Goal: Information Seeking & Learning: Learn about a topic

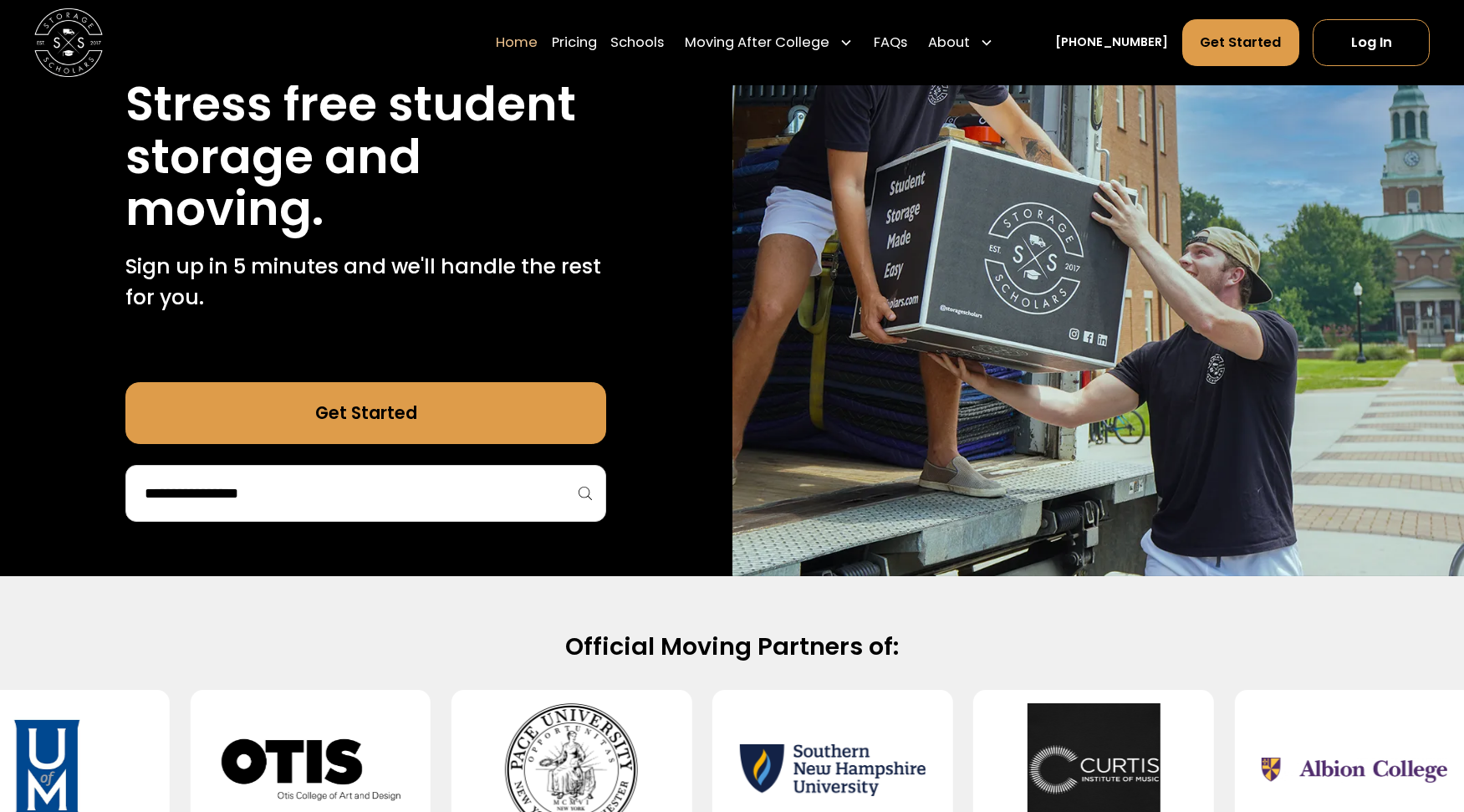
scroll to position [259, 0]
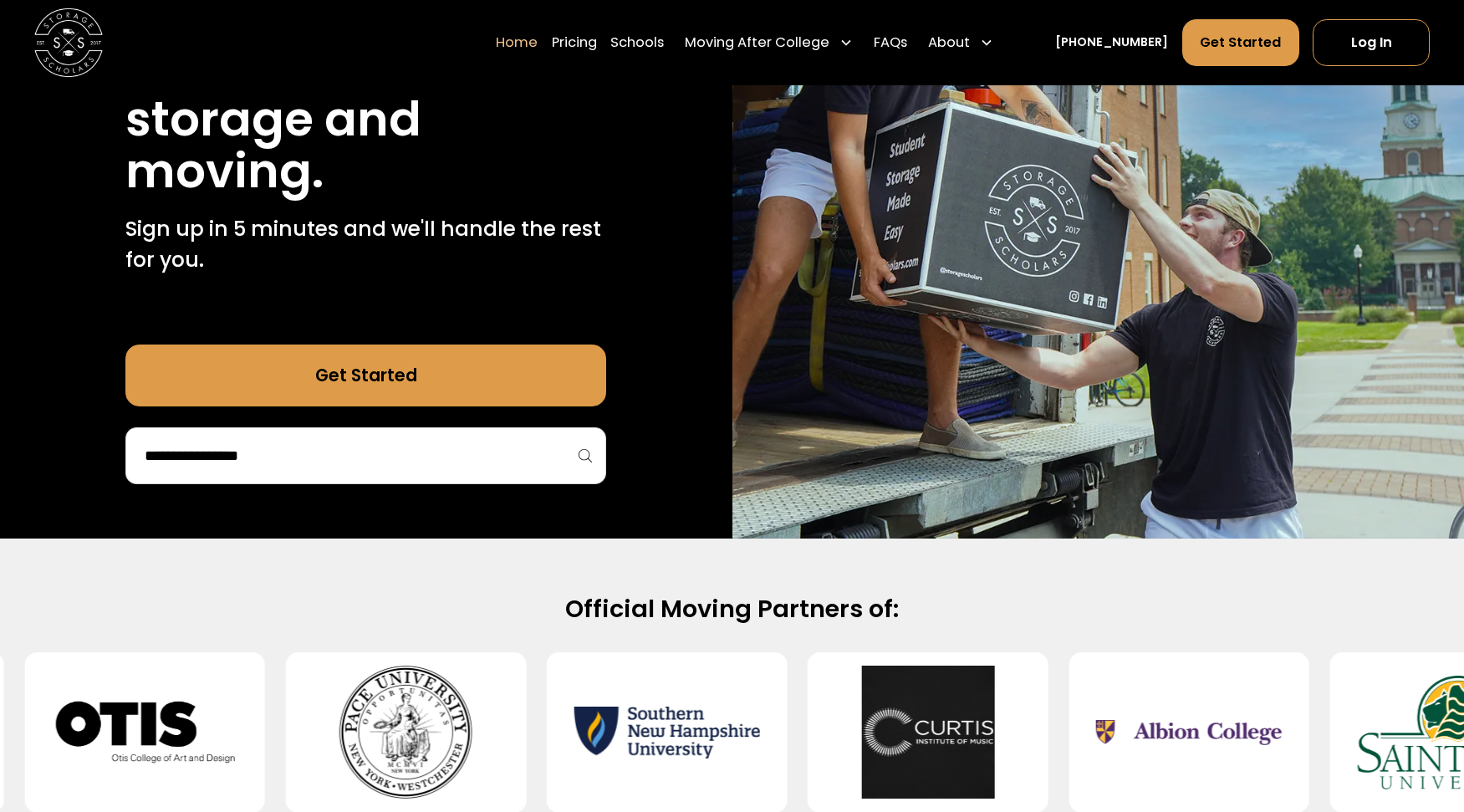
click at [413, 441] on input "search" at bounding box center [366, 455] width 446 height 29
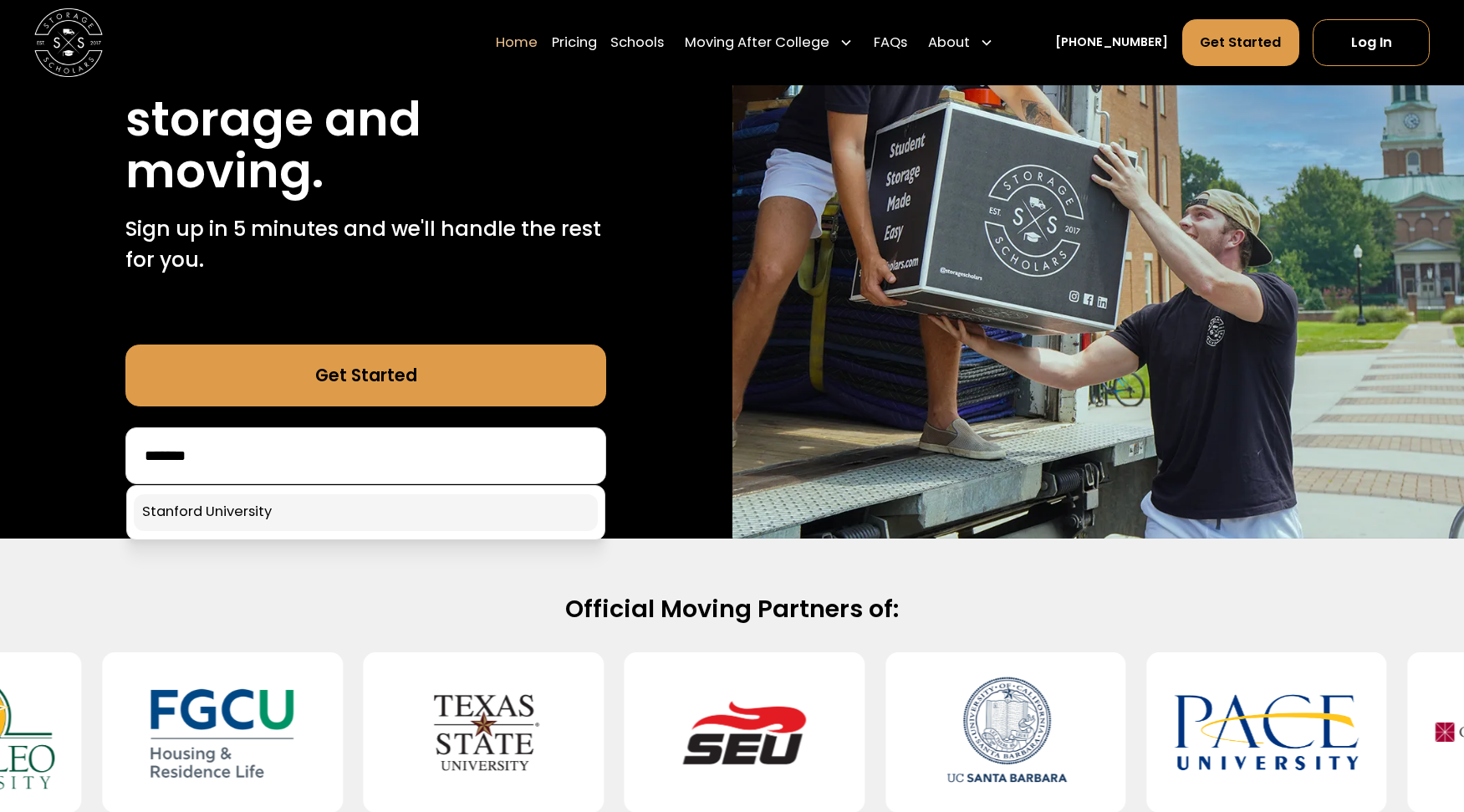
click at [366, 499] on link at bounding box center [366, 512] width 464 height 37
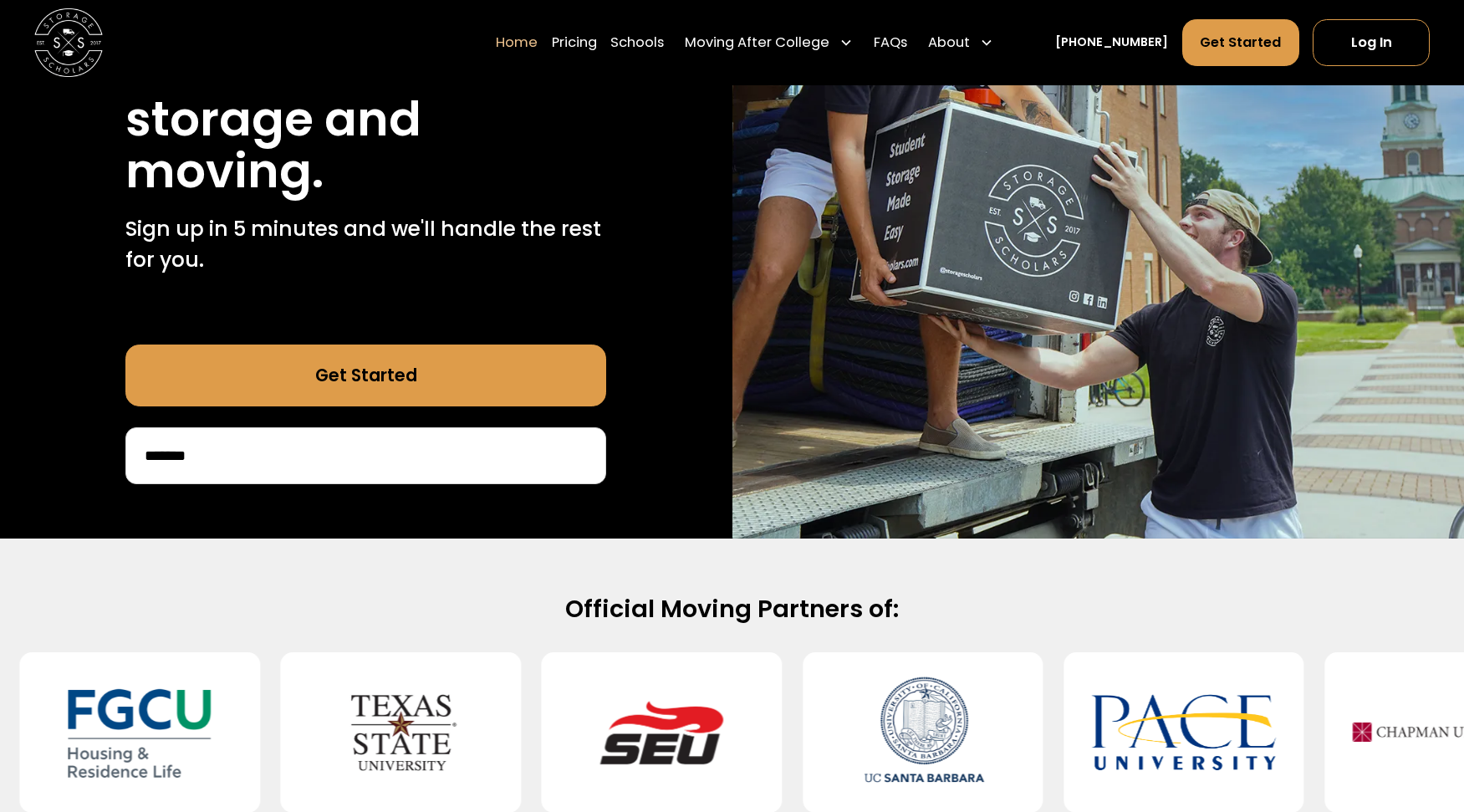
click at [366, 499] on div "40,000 moves since 2017 Stress free student storage and moving. Sign up in 5 mi…" at bounding box center [366, 210] width 732 height 657
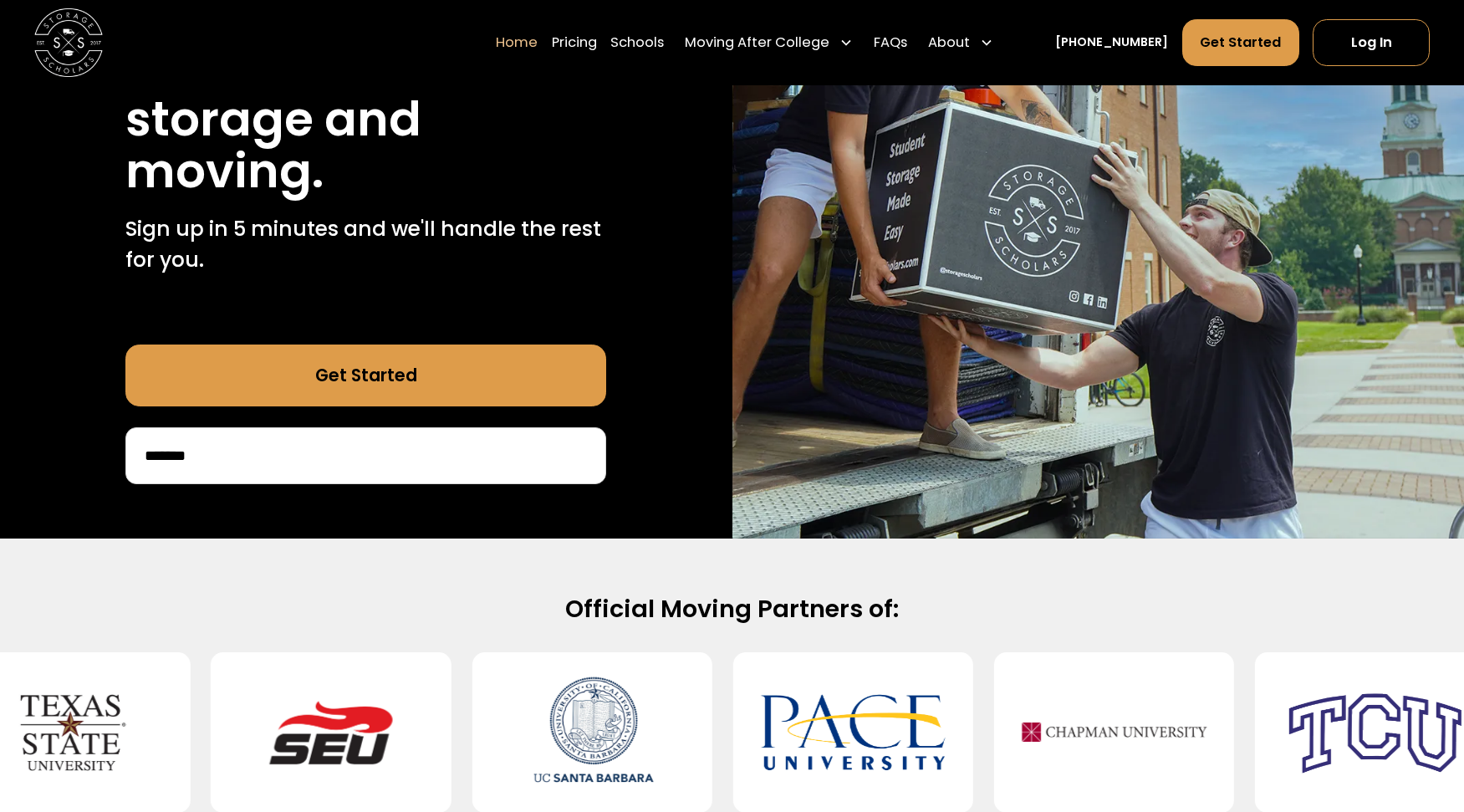
click at [409, 448] on input "*******" at bounding box center [366, 455] width 446 height 29
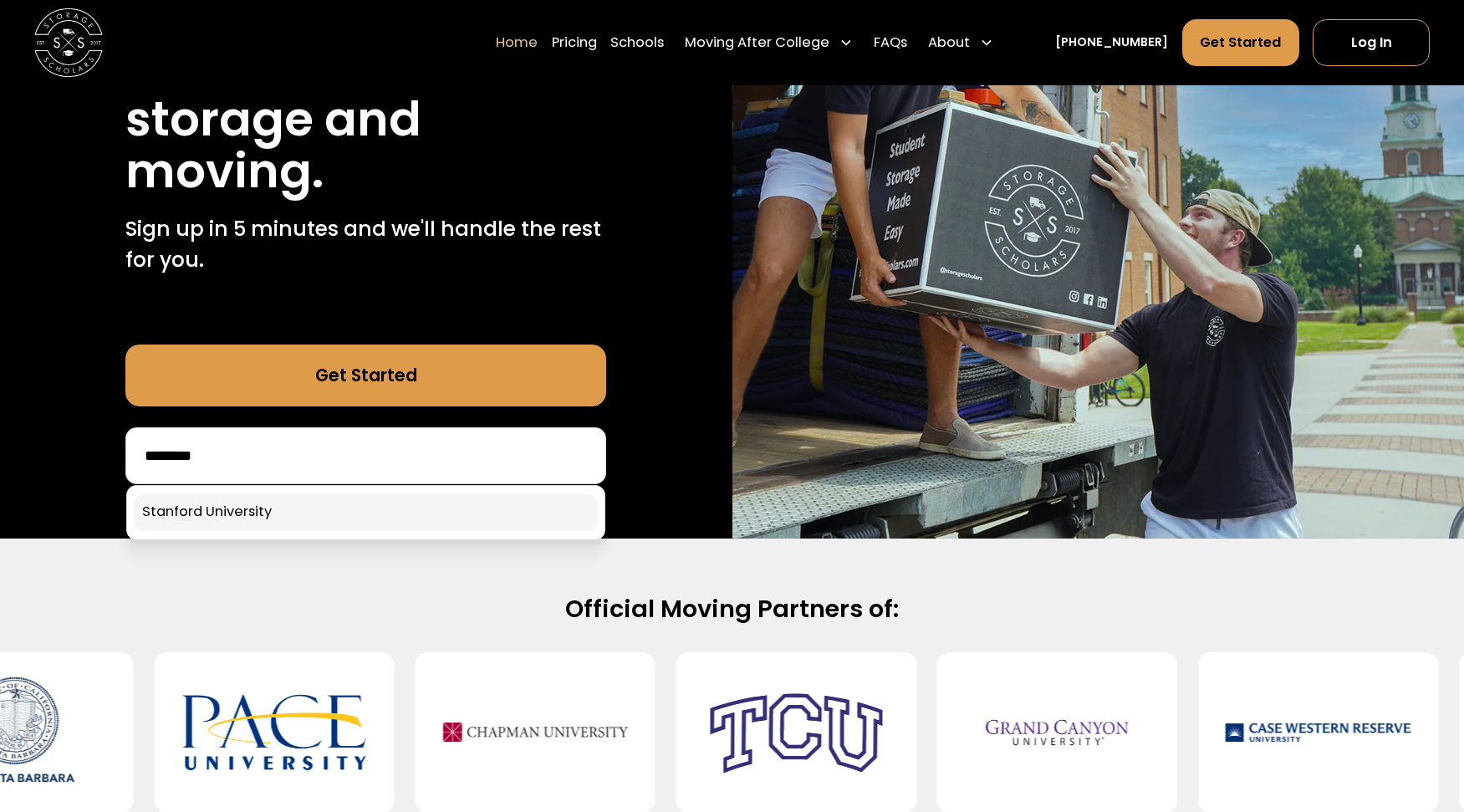
type input "********"
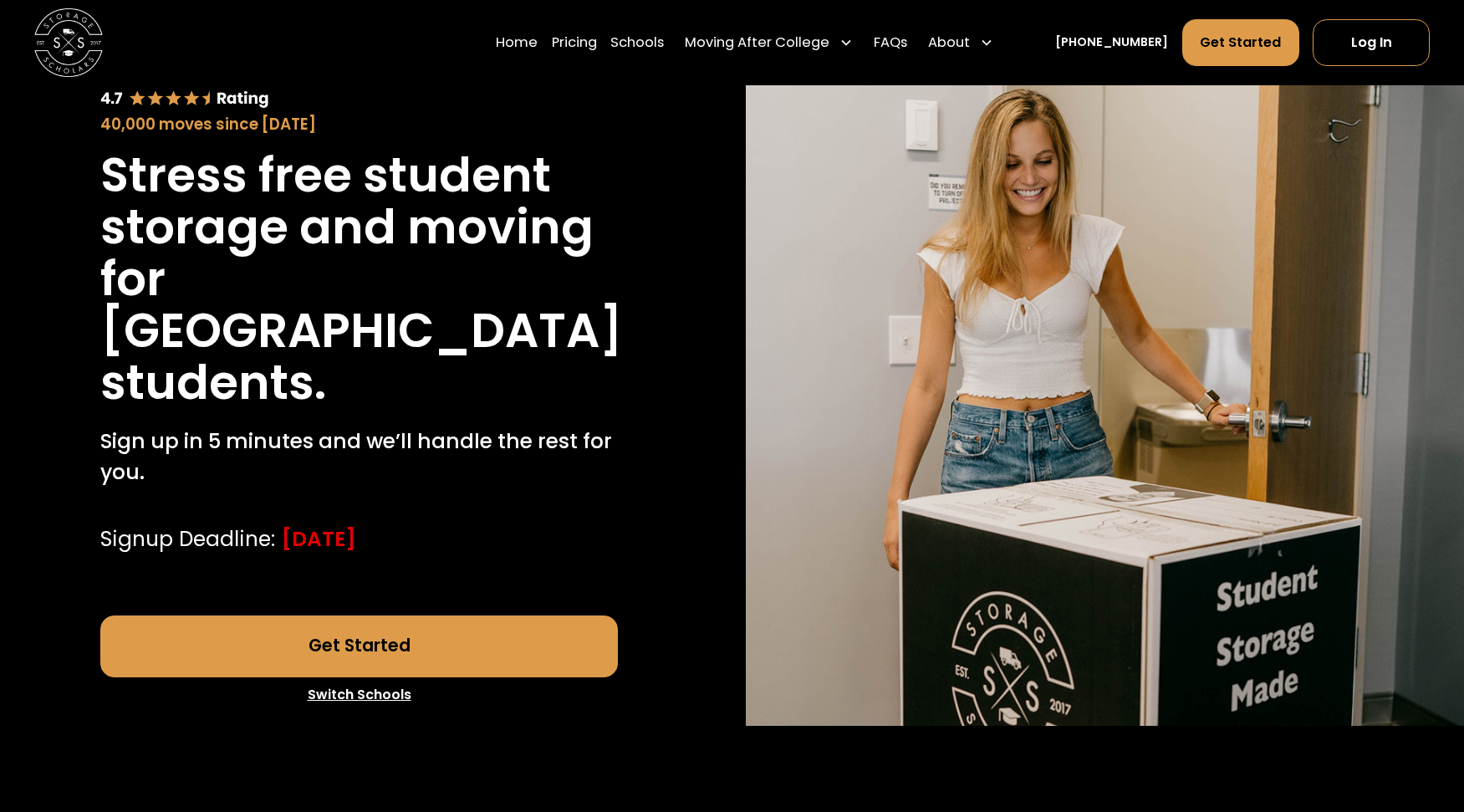
scroll to position [136, 0]
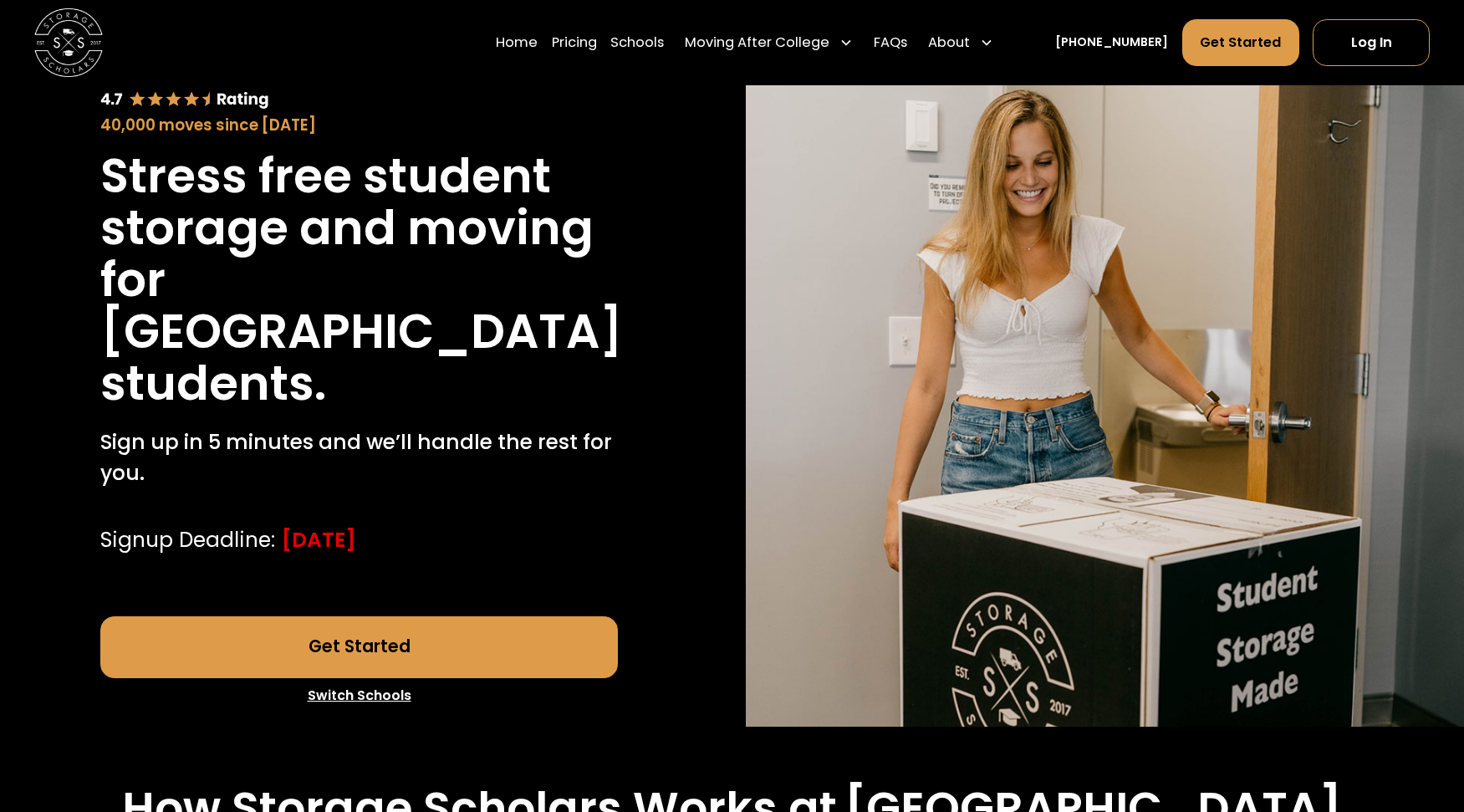
click at [435, 631] on link "Get Started" at bounding box center [359, 646] width 517 height 62
click at [587, 46] on link "Pricing" at bounding box center [575, 42] width 45 height 48
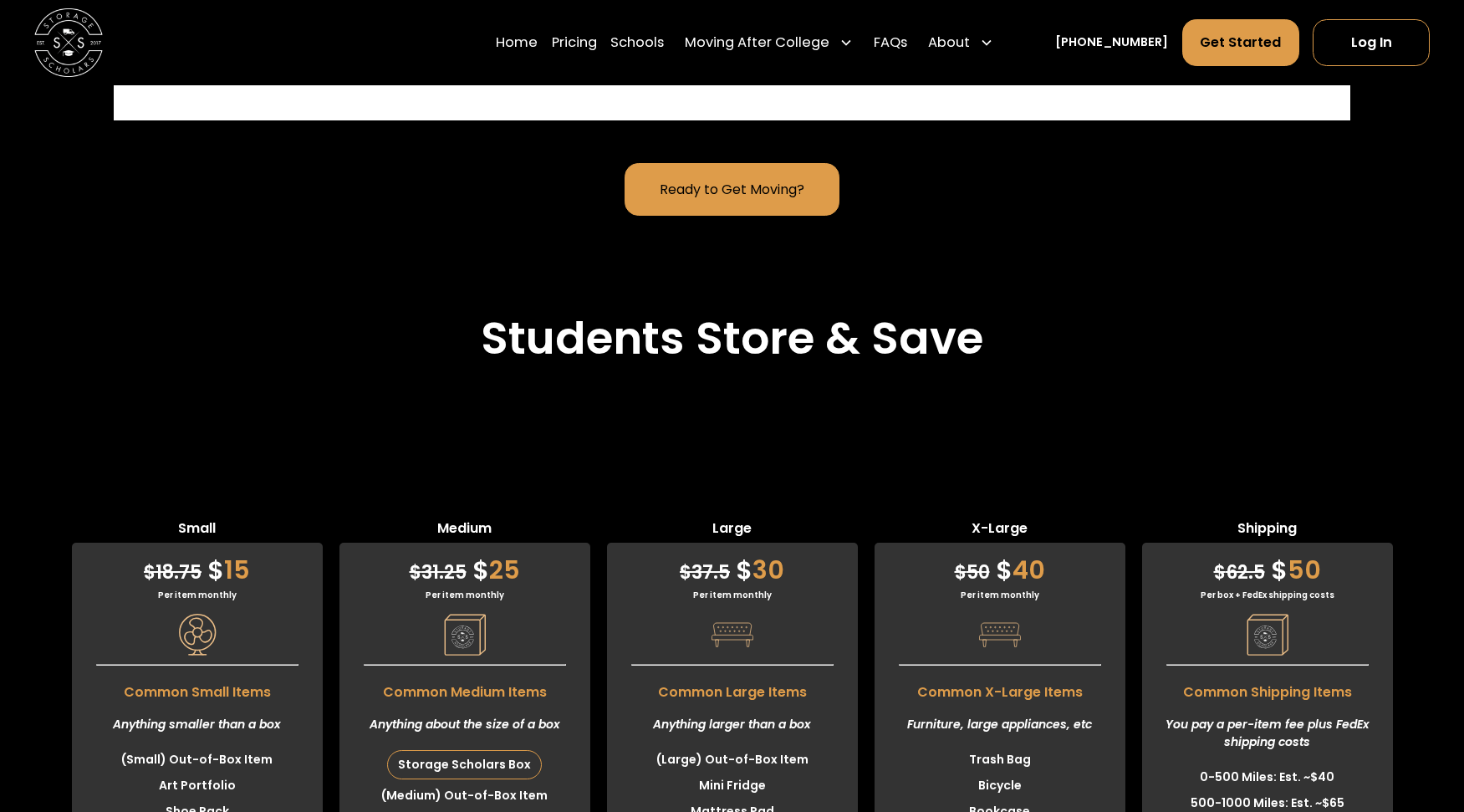
scroll to position [4643, 0]
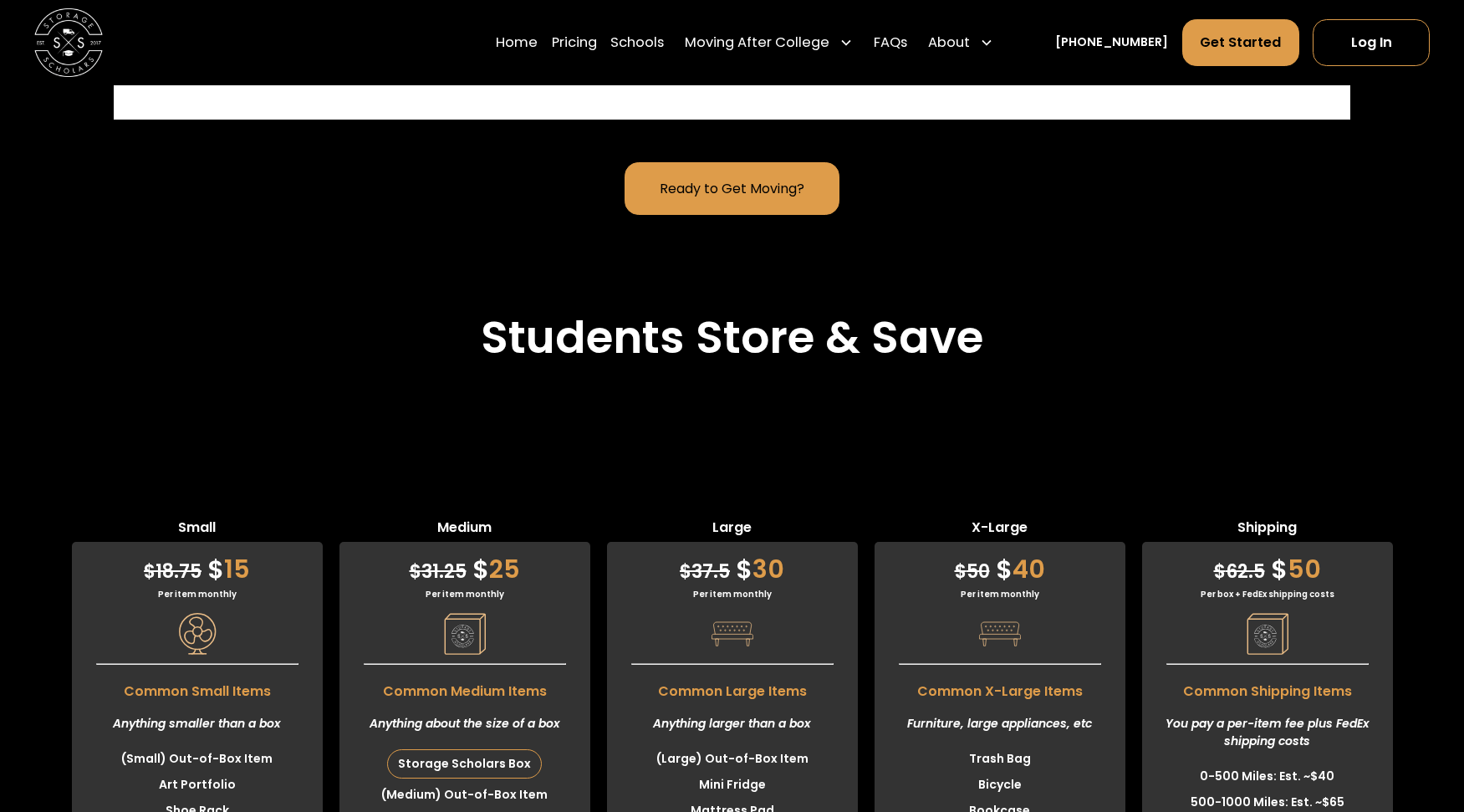
click at [744, 341] on h2 "Students Store & Save" at bounding box center [732, 337] width 502 height 53
click at [741, 341] on h2 "Students Store & Save" at bounding box center [732, 337] width 502 height 53
click at [839, 346] on h2 "Students Store & Save" at bounding box center [732, 337] width 502 height 53
click at [853, 344] on h2 "Students Store & Save" at bounding box center [732, 337] width 502 height 53
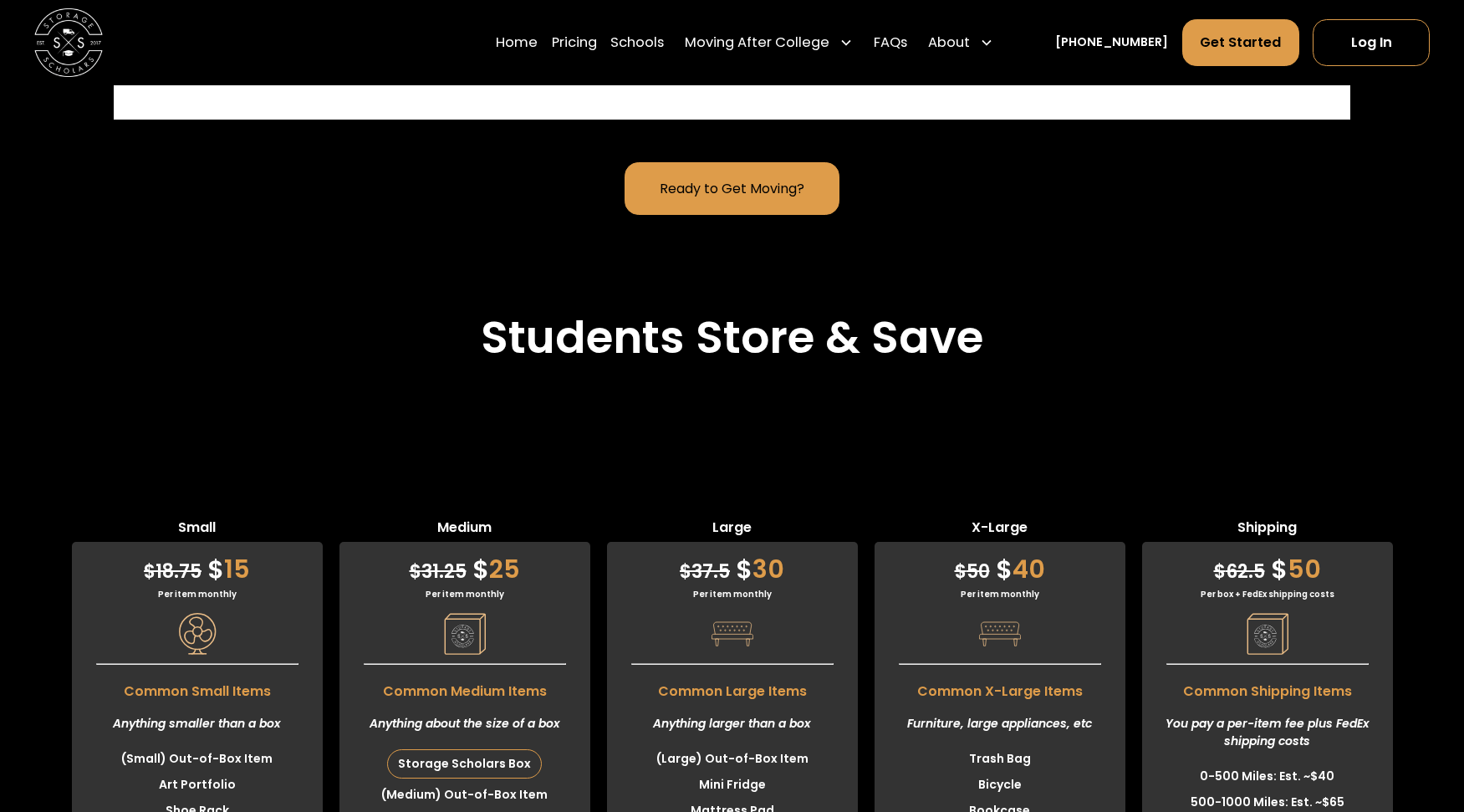
click at [853, 344] on h2 "Students Store & Save" at bounding box center [732, 337] width 502 height 53
click at [832, 344] on h2 "Students Store & Save" at bounding box center [732, 337] width 502 height 53
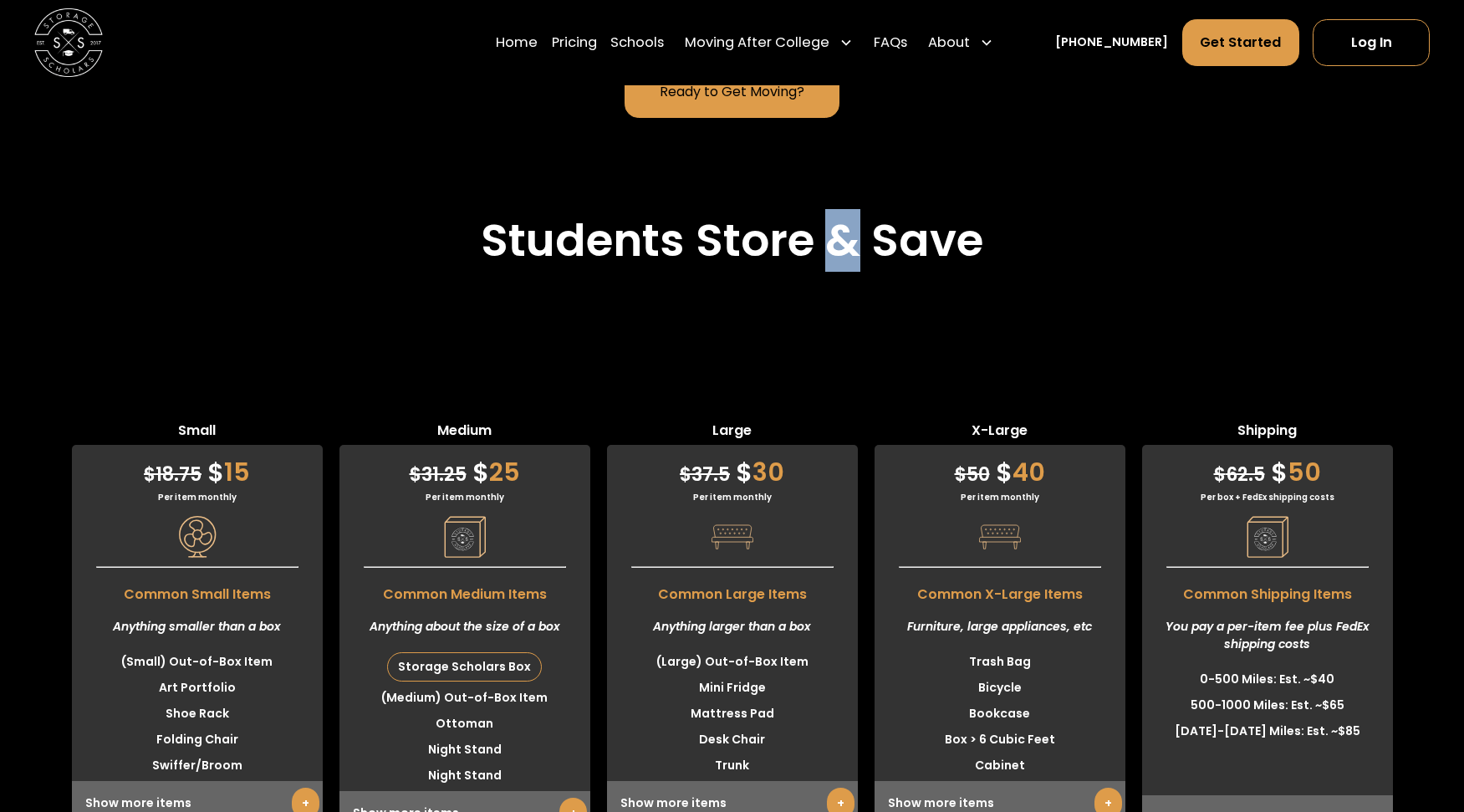
scroll to position [4742, 0]
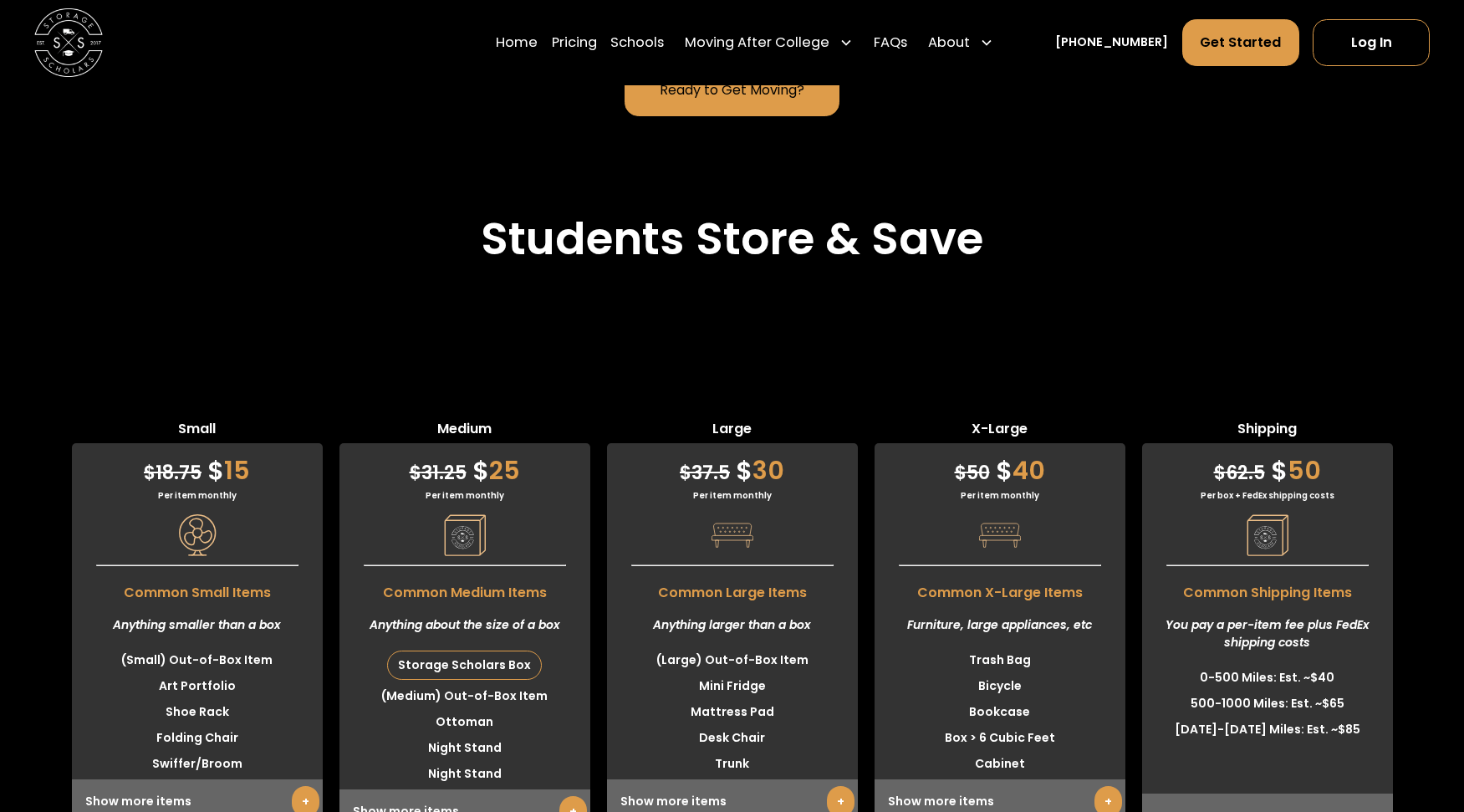
click at [762, 249] on h2 "Students Store & Save" at bounding box center [732, 239] width 502 height 53
click at [752, 248] on h2 "Students Store & Save" at bounding box center [732, 239] width 502 height 53
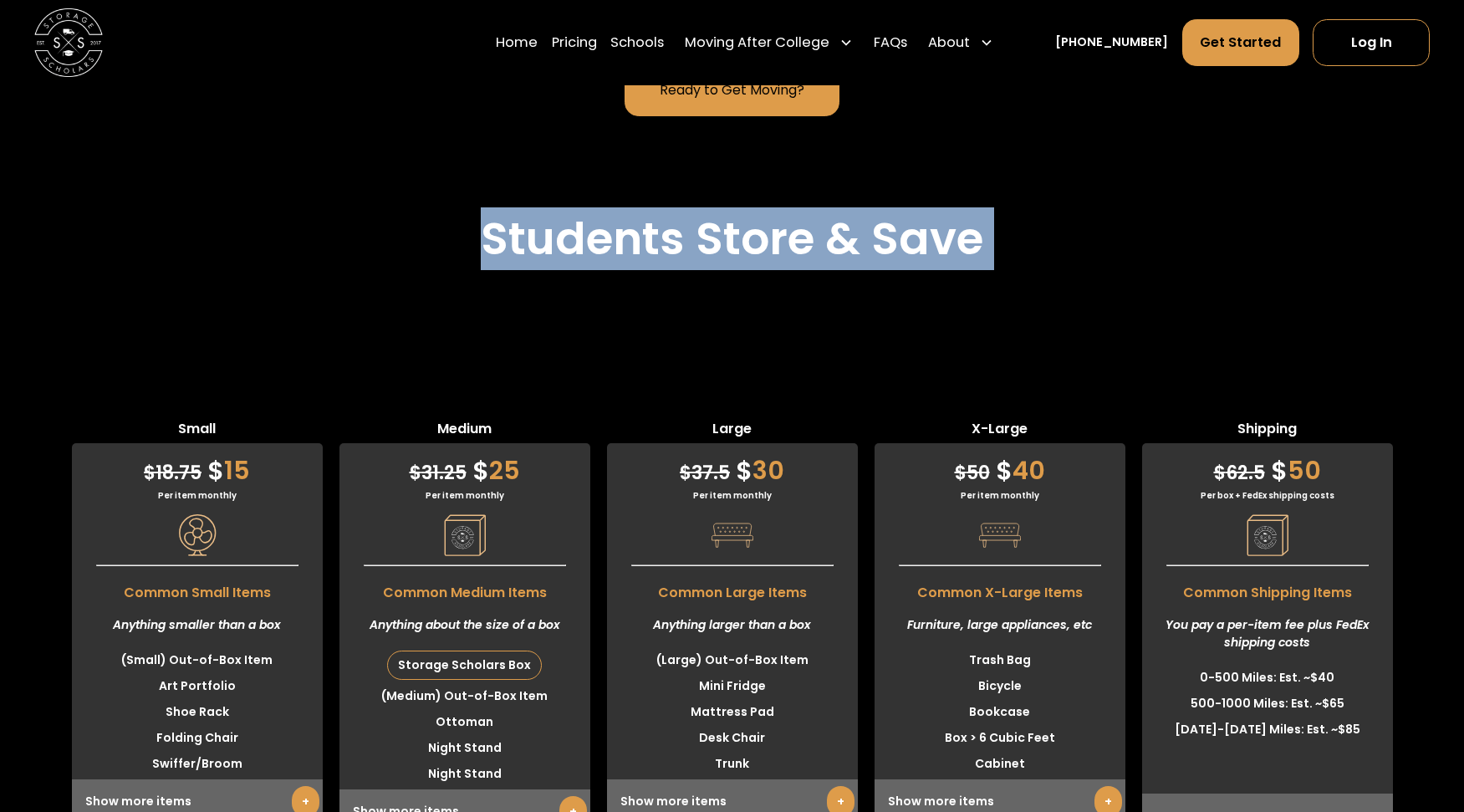
click at [752, 248] on h2 "Students Store & Save" at bounding box center [732, 239] width 502 height 53
click at [758, 248] on h2 "Students Store & Save" at bounding box center [732, 239] width 502 height 53
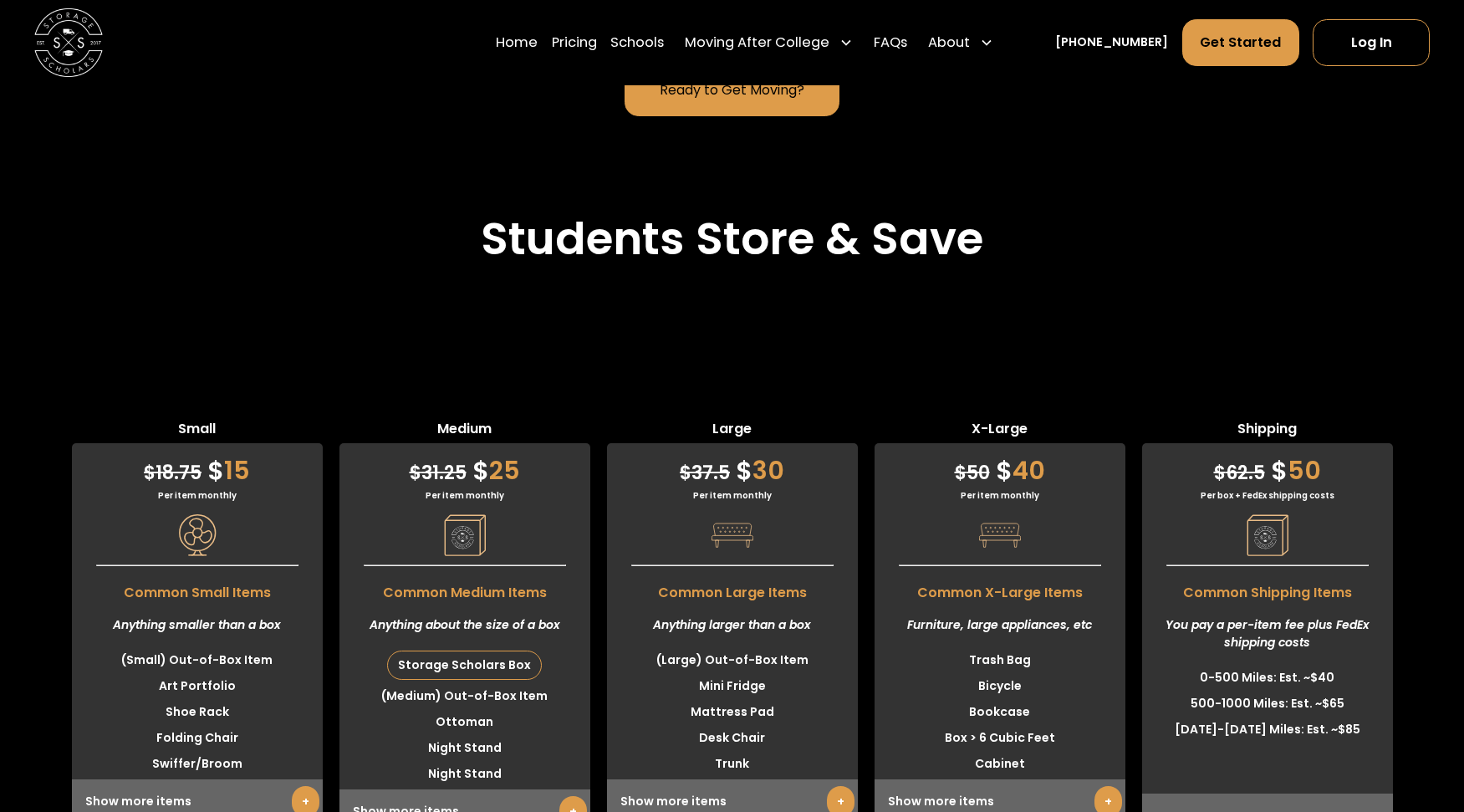
click at [763, 249] on h2 "Students Store & Save" at bounding box center [732, 239] width 502 height 53
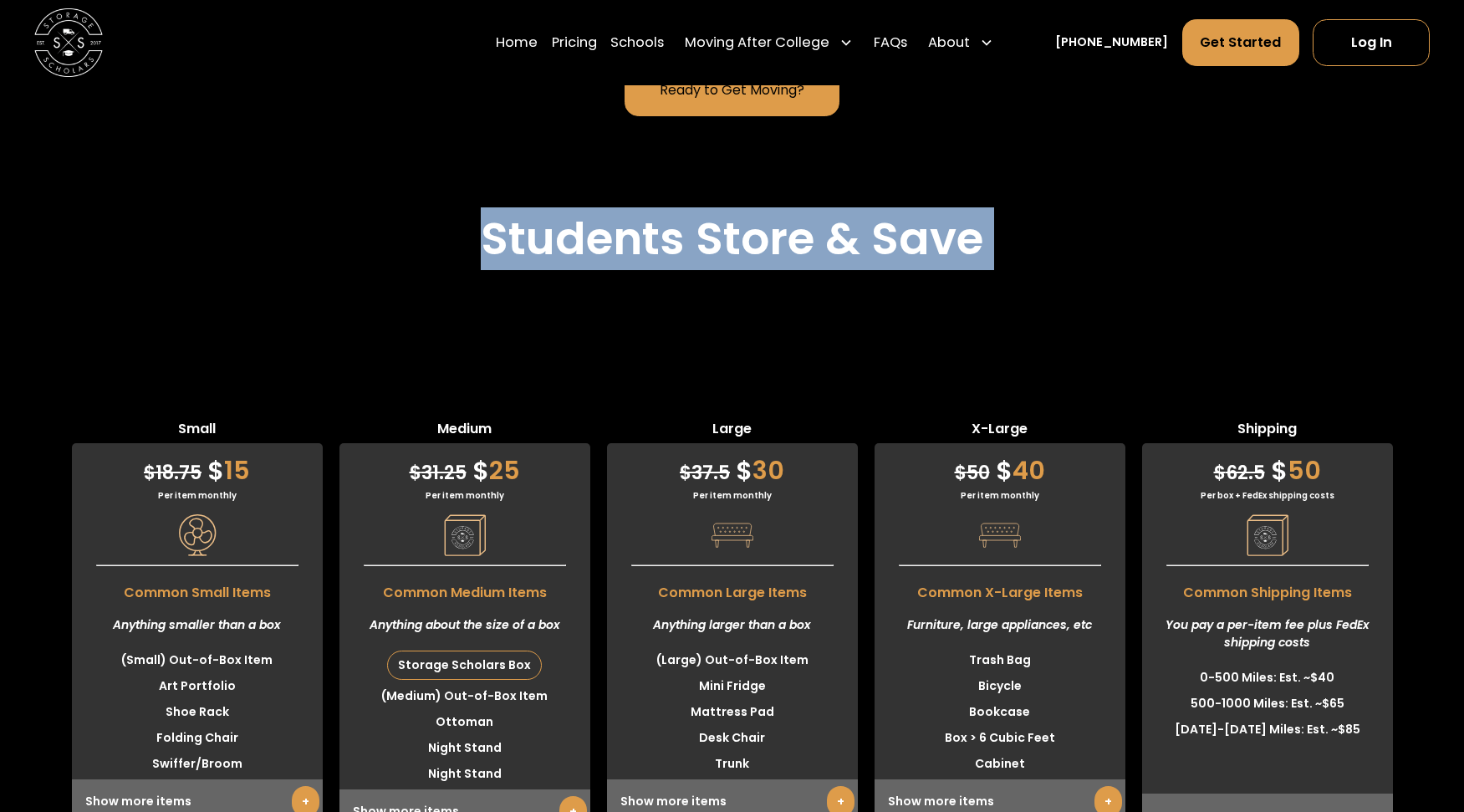
click at [763, 249] on h2 "Students Store & Save" at bounding box center [732, 239] width 502 height 53
click at [810, 250] on h2 "Students Store & Save" at bounding box center [732, 239] width 502 height 53
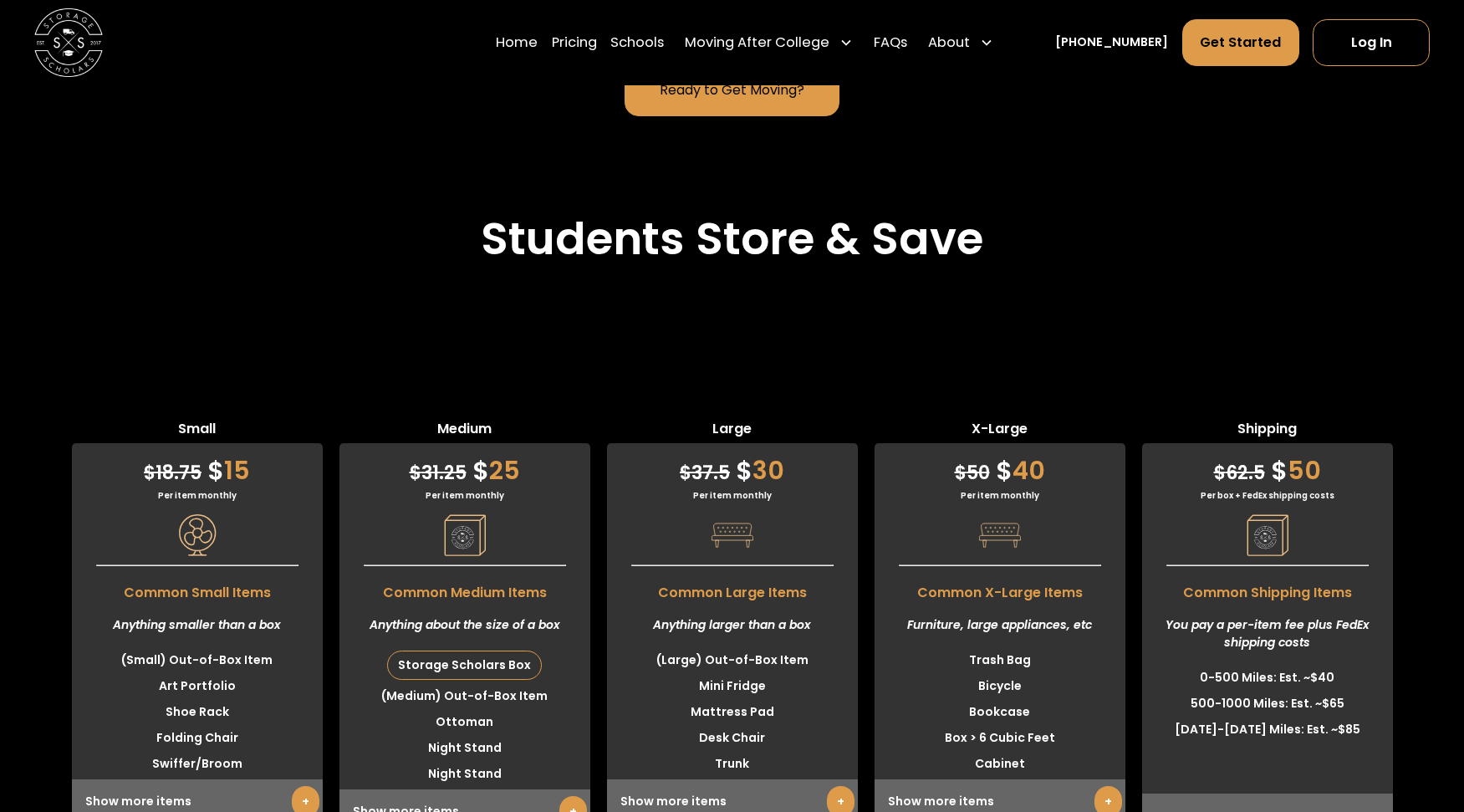
click at [856, 244] on h2 "Students Store & Save" at bounding box center [732, 239] width 502 height 53
click at [844, 244] on h2 "Students Store & Save" at bounding box center [732, 239] width 502 height 53
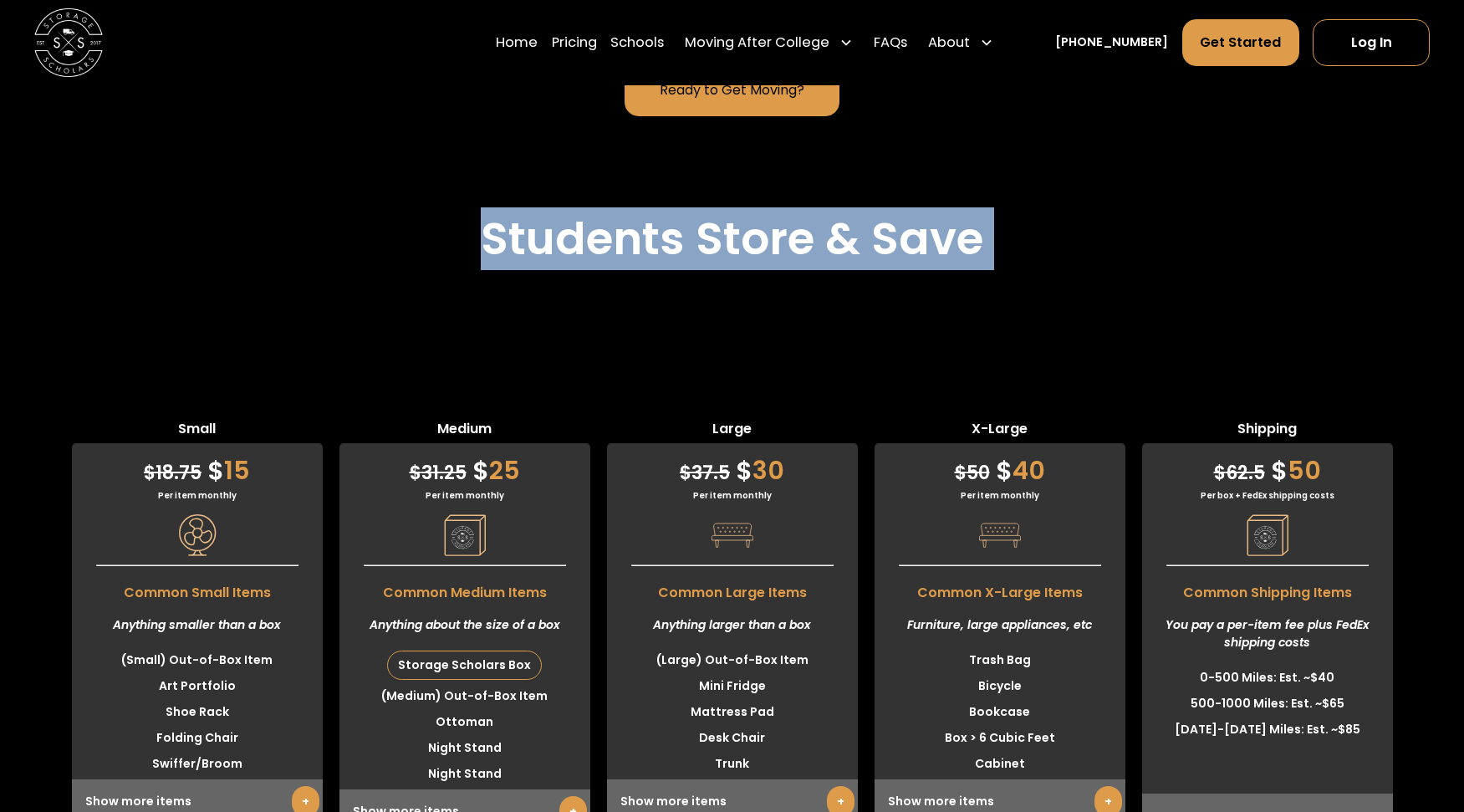
click at [844, 244] on h2 "Students Store & Save" at bounding box center [732, 239] width 502 height 53
click at [823, 244] on h2 "Students Store & Save" at bounding box center [732, 239] width 502 height 53
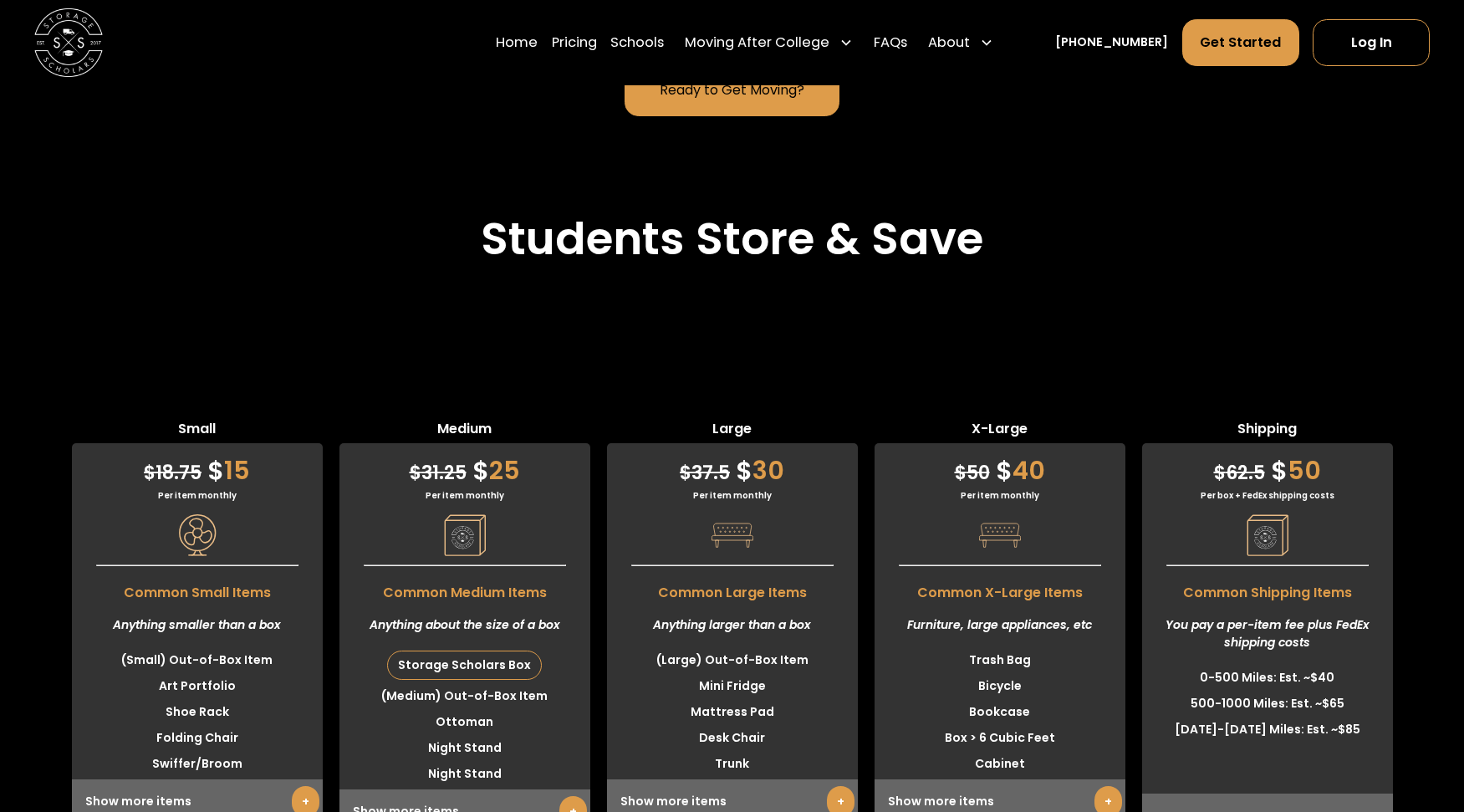
click at [746, 247] on h2 "Students Store & Save" at bounding box center [732, 239] width 502 height 53
click at [758, 247] on h2 "Students Store & Save" at bounding box center [732, 239] width 502 height 53
click at [746, 243] on h2 "Students Store & Save" at bounding box center [732, 239] width 502 height 53
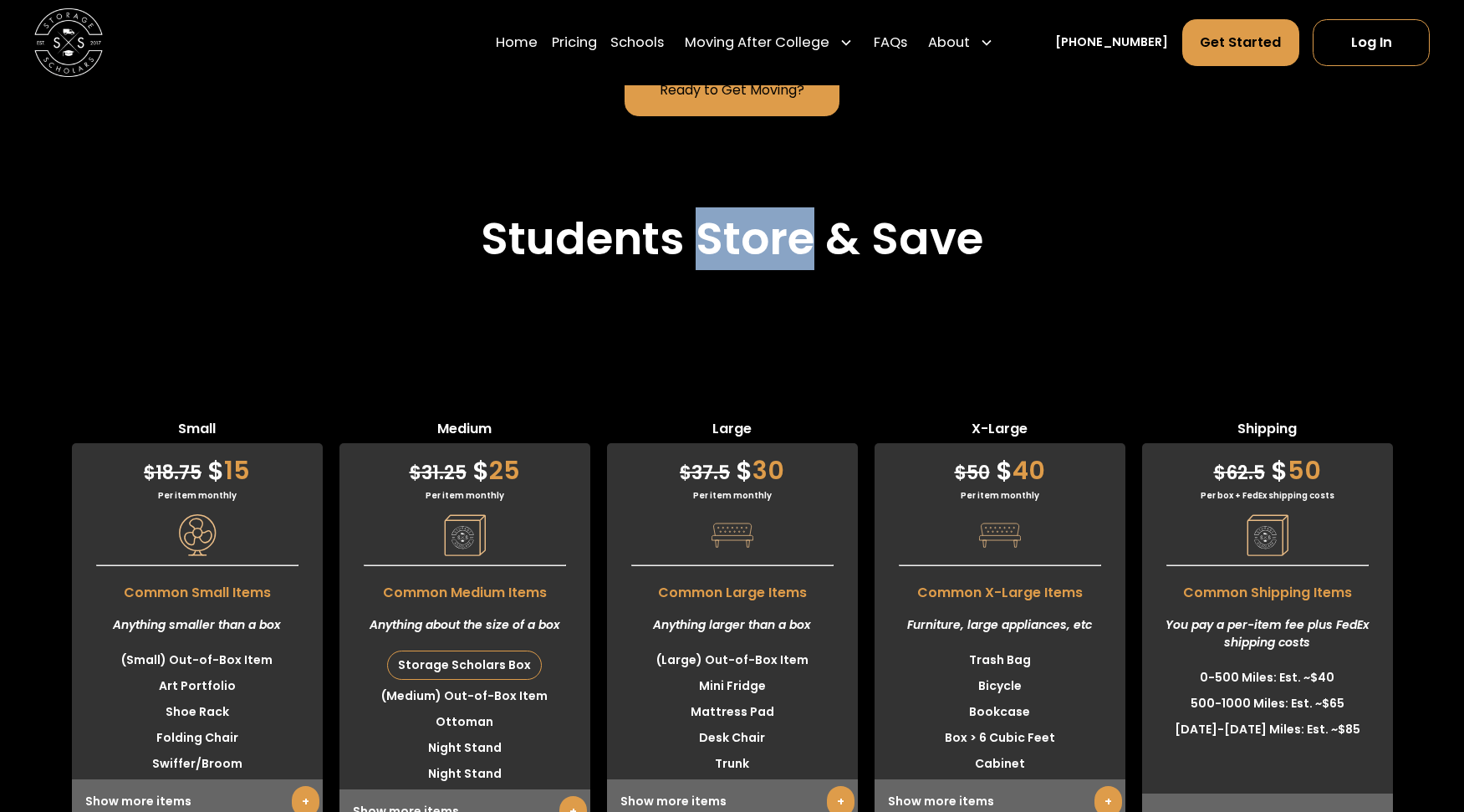
click at [739, 241] on h2 "Students Store & Save" at bounding box center [732, 239] width 502 height 53
click at [598, 244] on h2 "Students Store & Save" at bounding box center [732, 239] width 502 height 53
click at [746, 249] on h2 "Students Store & Save" at bounding box center [732, 239] width 502 height 53
click at [746, 247] on h2 "Students Store & Save" at bounding box center [732, 239] width 502 height 53
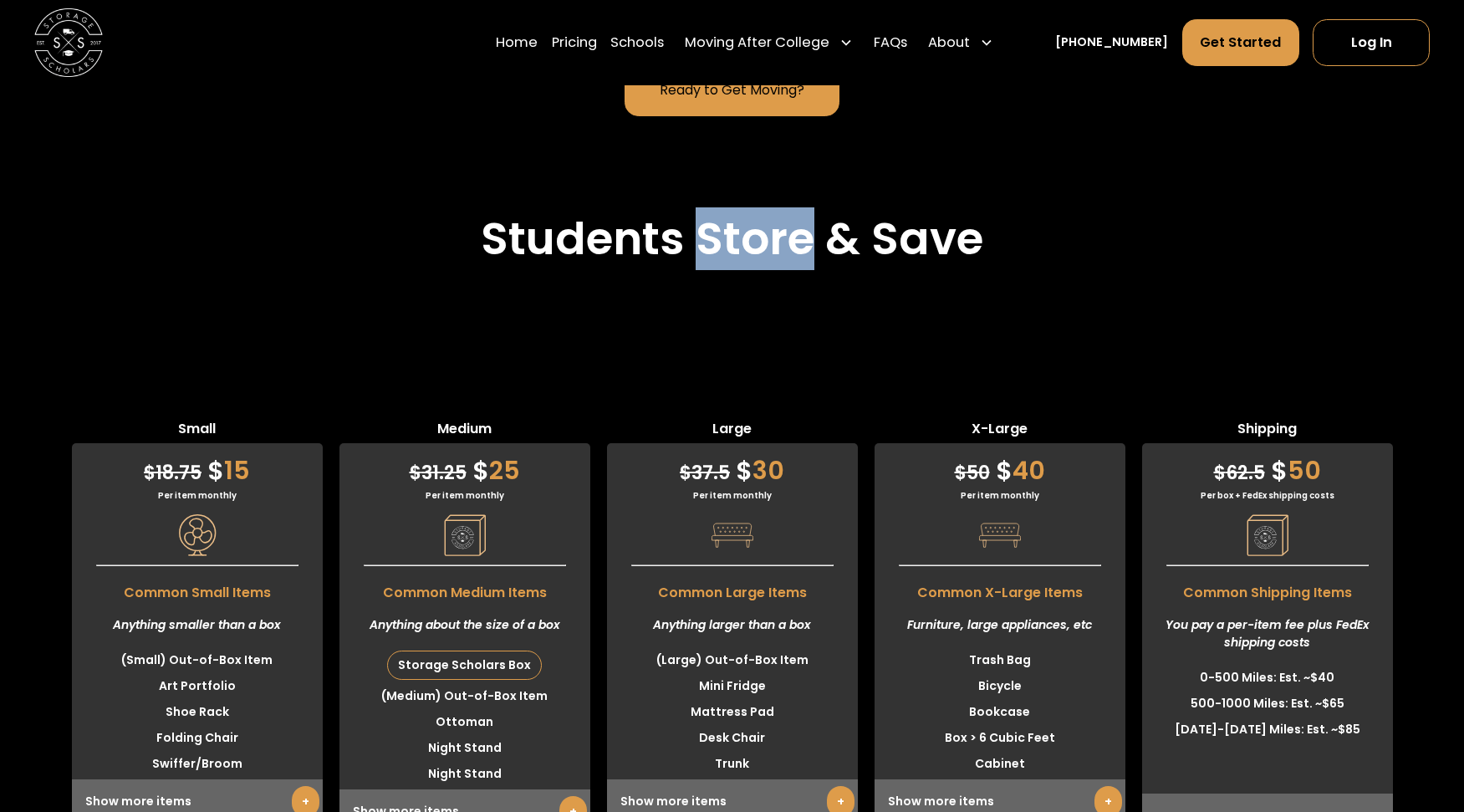
click at [746, 247] on h2 "Students Store & Save" at bounding box center [732, 239] width 502 height 53
click at [745, 242] on h2 "Students Store & Save" at bounding box center [732, 239] width 502 height 53
click at [758, 242] on h2 "Students Store & Save" at bounding box center [732, 239] width 502 height 53
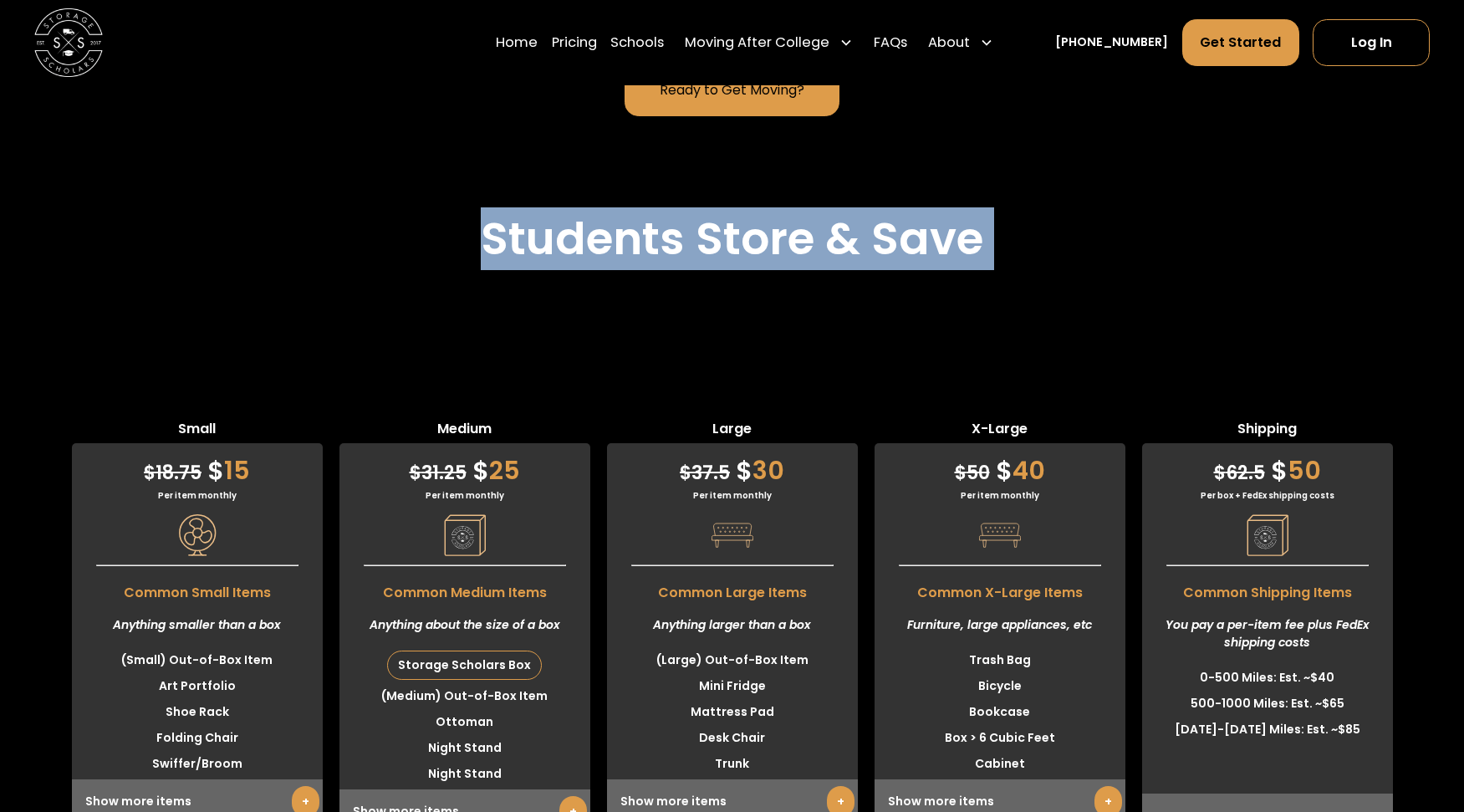
click at [758, 242] on h2 "Students Store & Save" at bounding box center [732, 239] width 502 height 53
click at [754, 242] on h2 "Students Store & Save" at bounding box center [732, 239] width 502 height 53
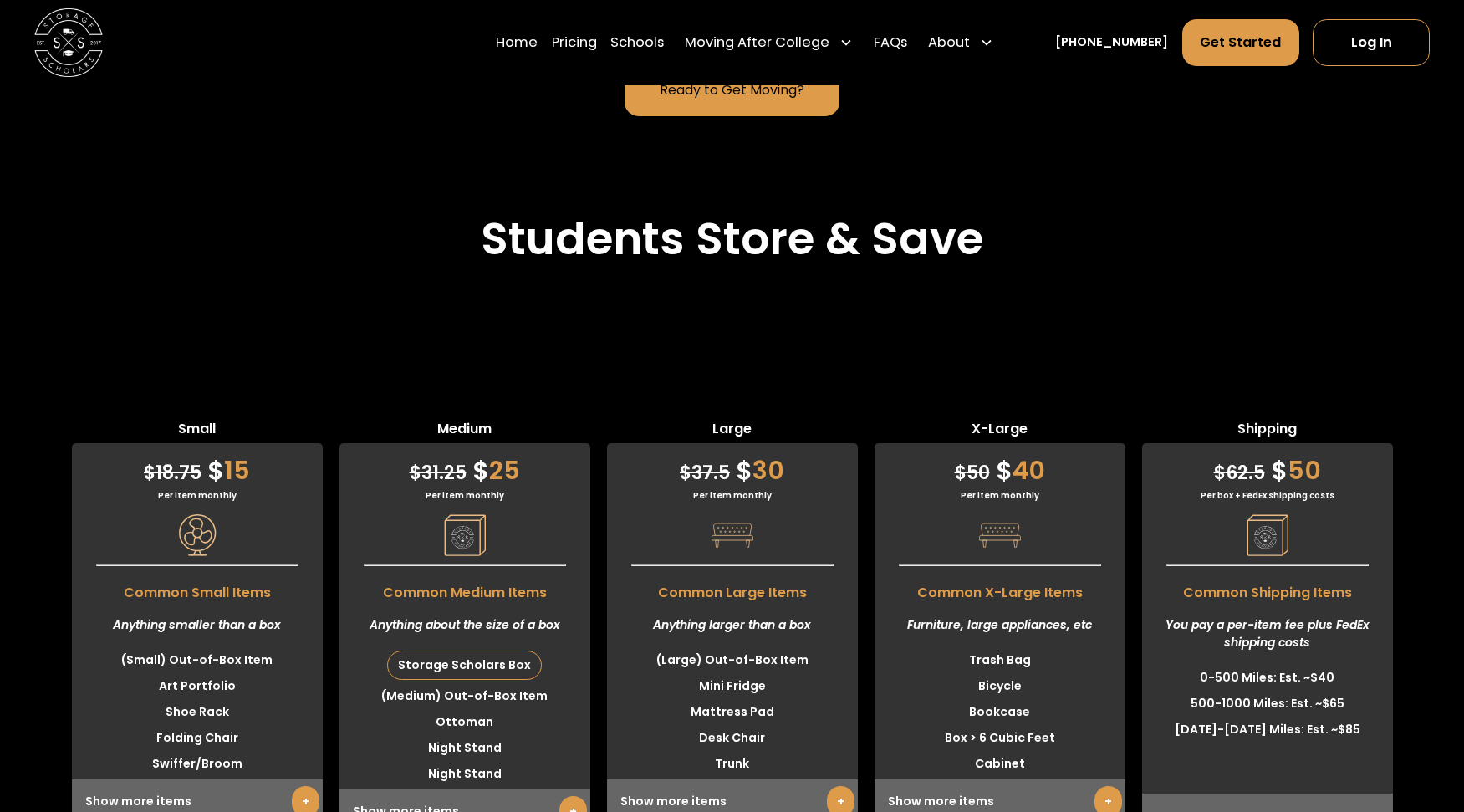
click at [743, 240] on h2 "Students Store & Save" at bounding box center [732, 239] width 502 height 53
click at [764, 249] on h2 "Students Store & Save" at bounding box center [732, 239] width 502 height 53
click at [748, 247] on h2 "Students Store & Save" at bounding box center [732, 239] width 502 height 53
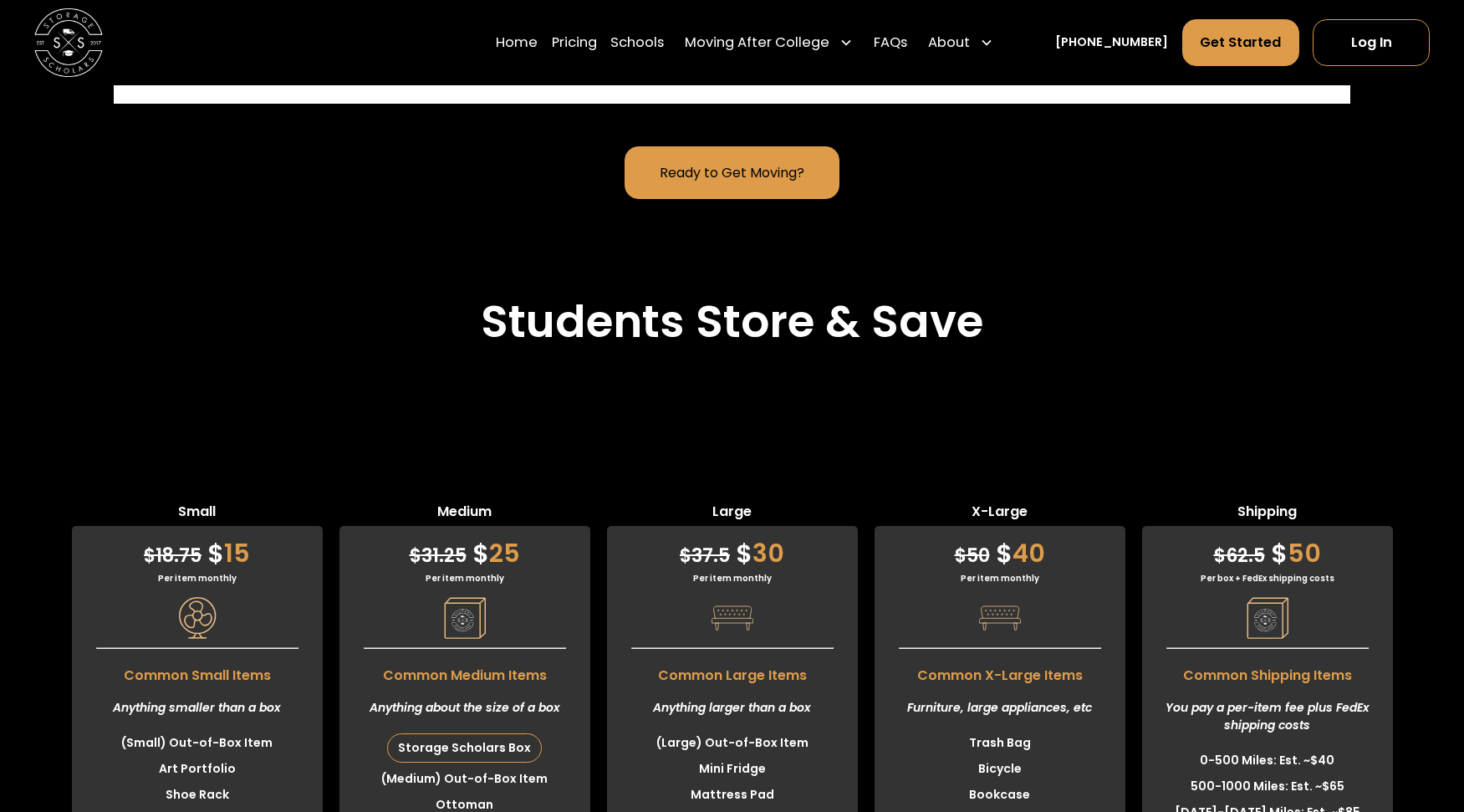
scroll to position [4639, 0]
